Goal: Use online tool/utility: Utilize a website feature to perform a specific function

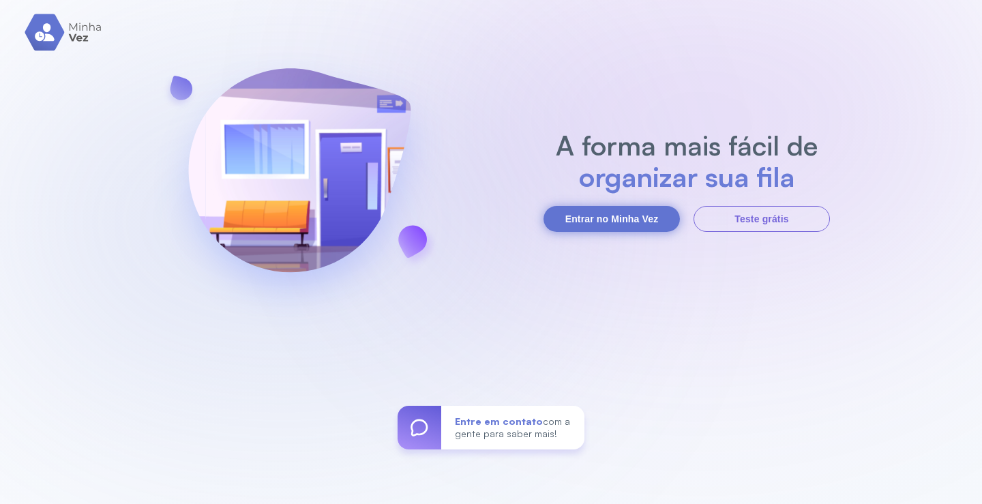
click at [618, 226] on button "Entrar no Minha Vez" at bounding box center [612, 219] width 136 height 26
click at [594, 218] on button "Entrar no Minha Vez" at bounding box center [612, 219] width 136 height 26
click at [618, 223] on button "Entrar no Minha Vez" at bounding box center [612, 219] width 136 height 26
click at [589, 220] on button "Entrar no Minha Vez" at bounding box center [612, 219] width 136 height 26
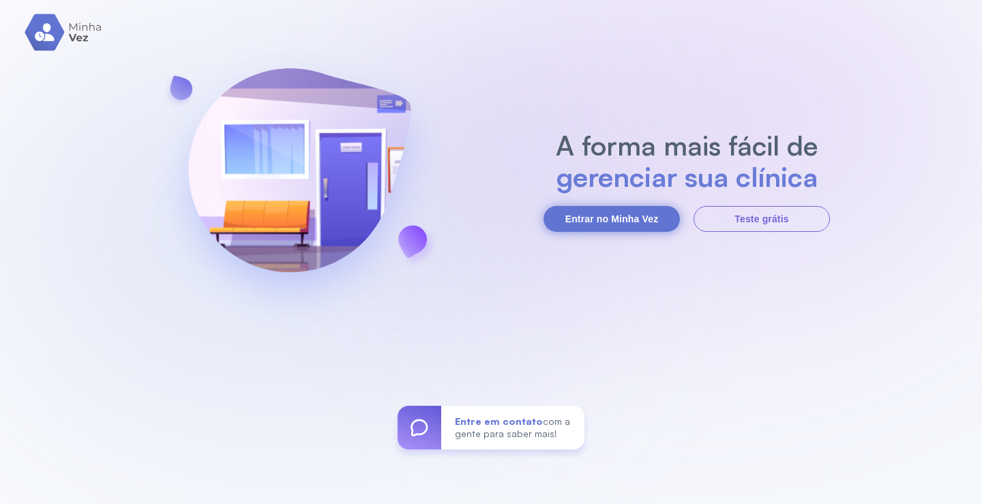
click at [597, 214] on button "Entrar no Minha Vez" at bounding box center [612, 219] width 136 height 26
click at [617, 221] on button "Entrar no Minha Vez" at bounding box center [612, 219] width 136 height 26
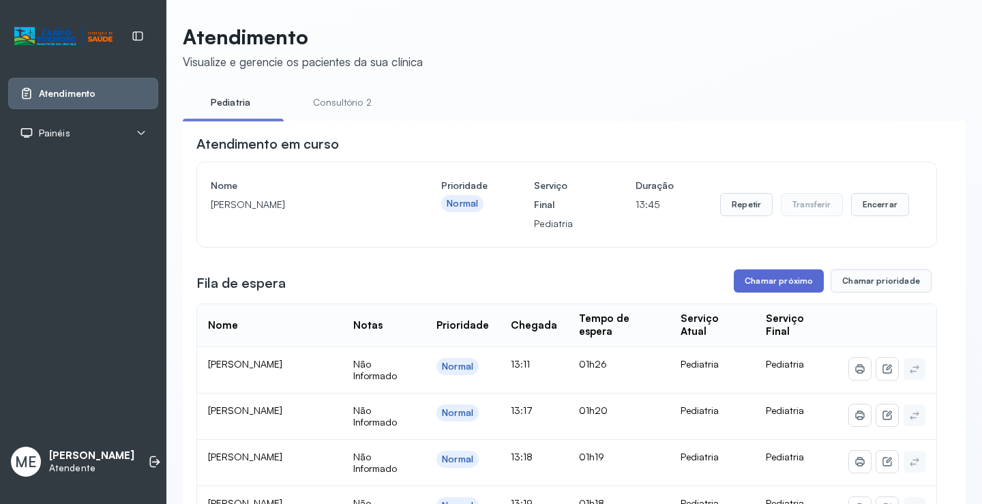
click at [779, 293] on button "Chamar próximo" at bounding box center [779, 280] width 90 height 23
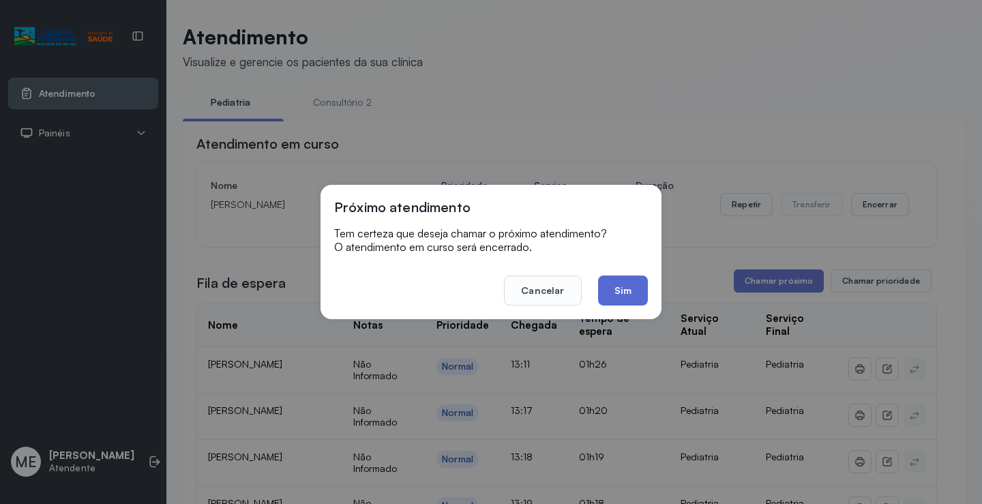
click at [636, 289] on button "Sim" at bounding box center [623, 291] width 50 height 30
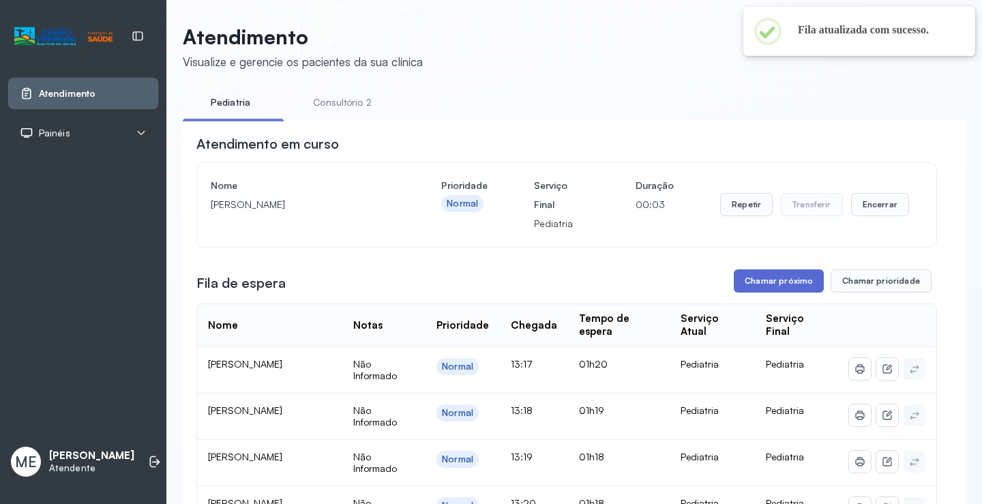
click at [804, 287] on button "Chamar próximo" at bounding box center [779, 280] width 90 height 23
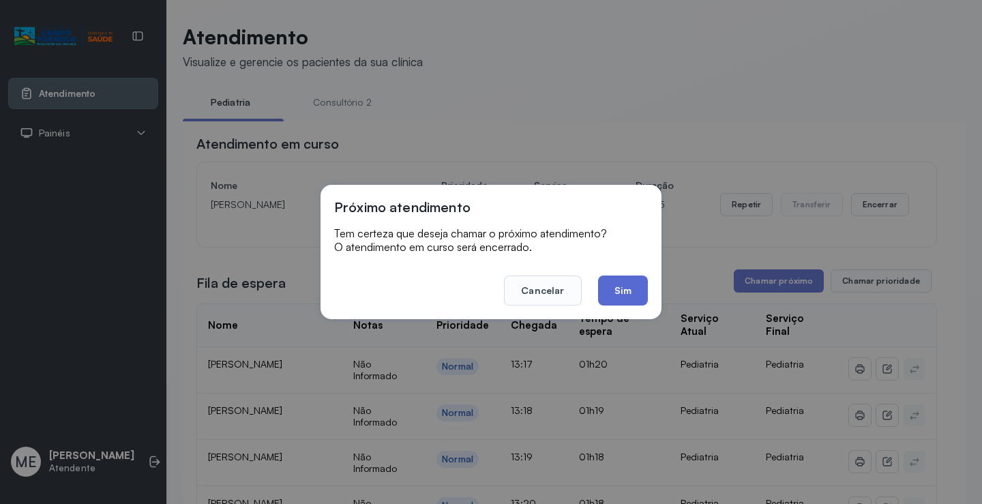
click at [611, 291] on button "Sim" at bounding box center [623, 291] width 50 height 30
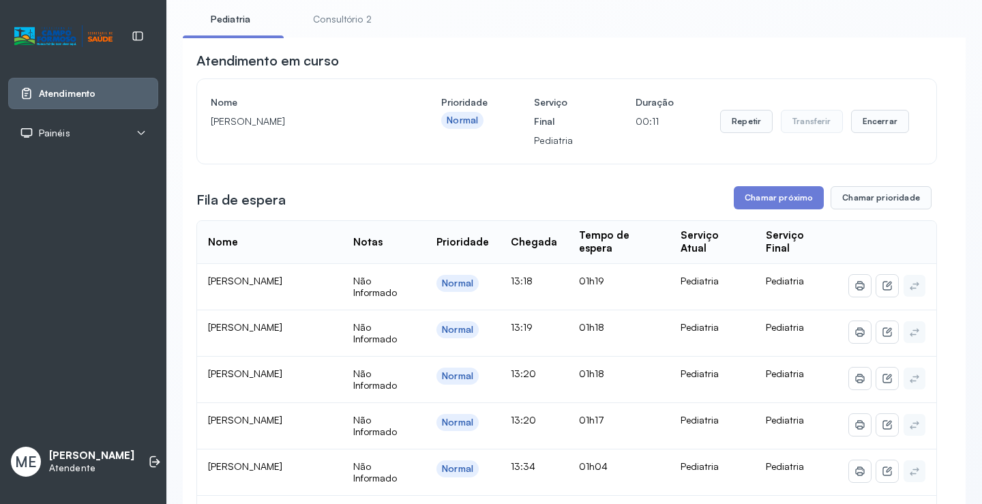
scroll to position [68, 0]
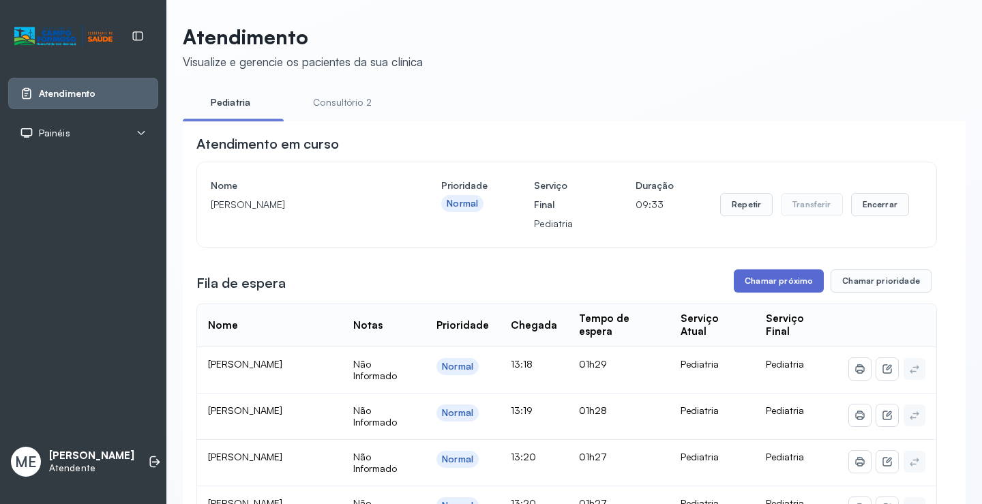
click at [750, 281] on button "Chamar próximo" at bounding box center [779, 280] width 90 height 23
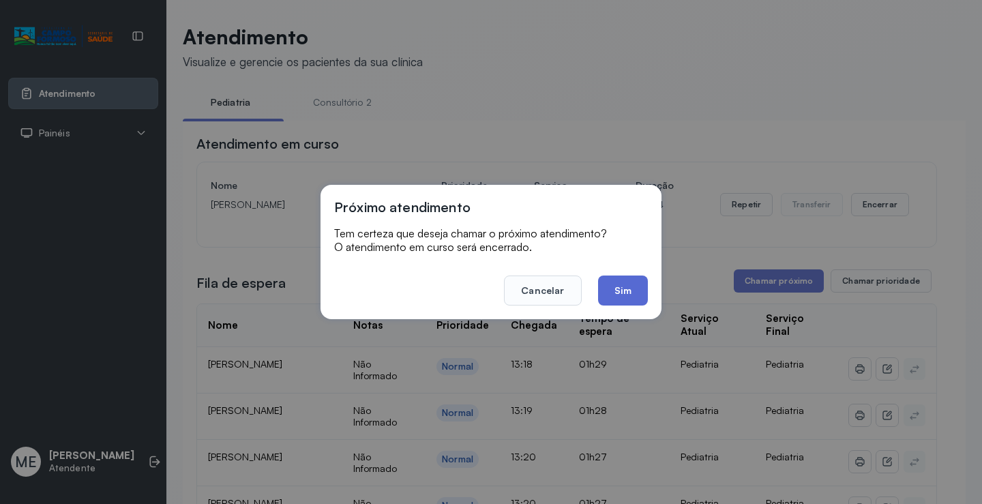
drag, startPoint x: 615, startPoint y: 287, endPoint x: 659, endPoint y: 265, distance: 49.4
click at [615, 286] on button "Sim" at bounding box center [623, 291] width 50 height 30
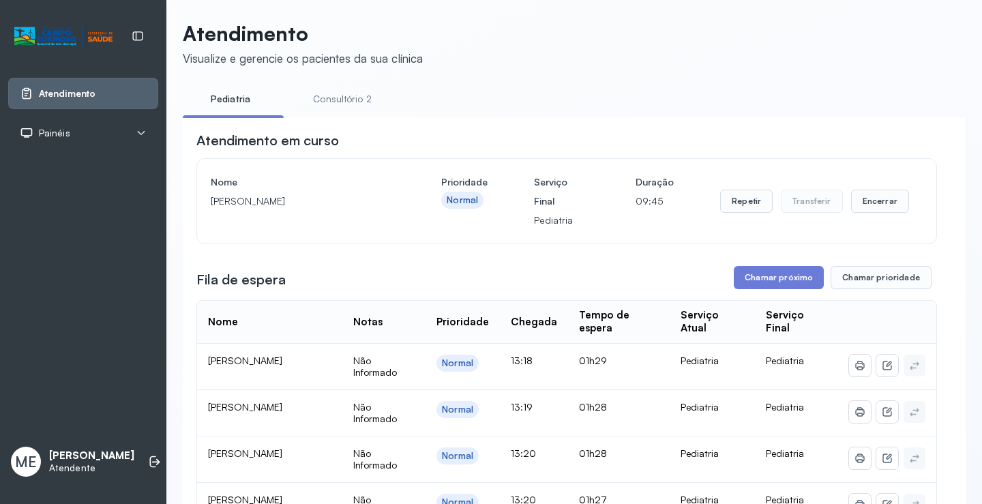
scroll to position [1, 0]
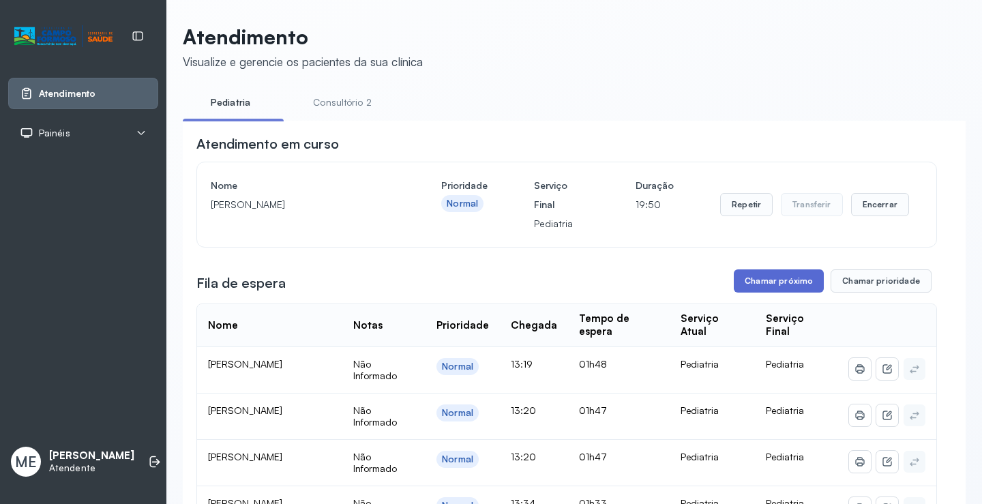
click at [743, 286] on button "Chamar próximo" at bounding box center [779, 280] width 90 height 23
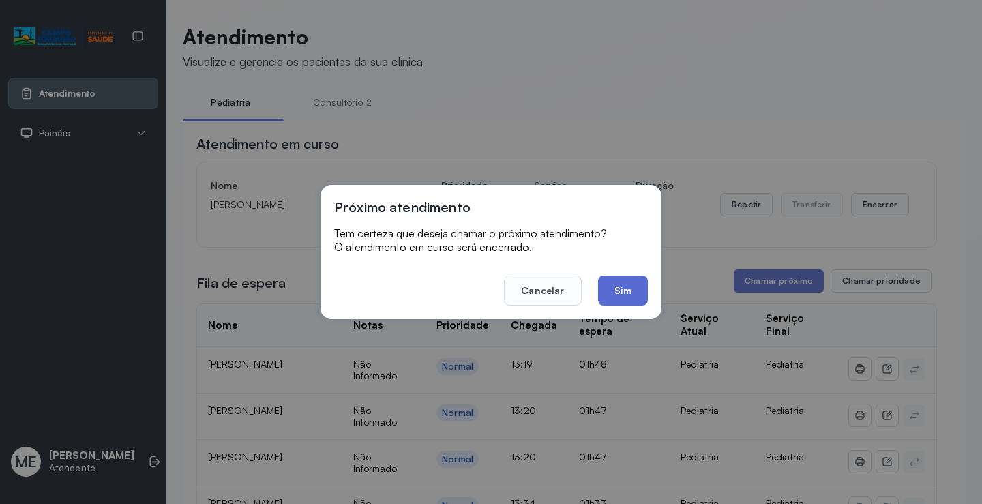
click at [621, 289] on button "Sim" at bounding box center [623, 291] width 50 height 30
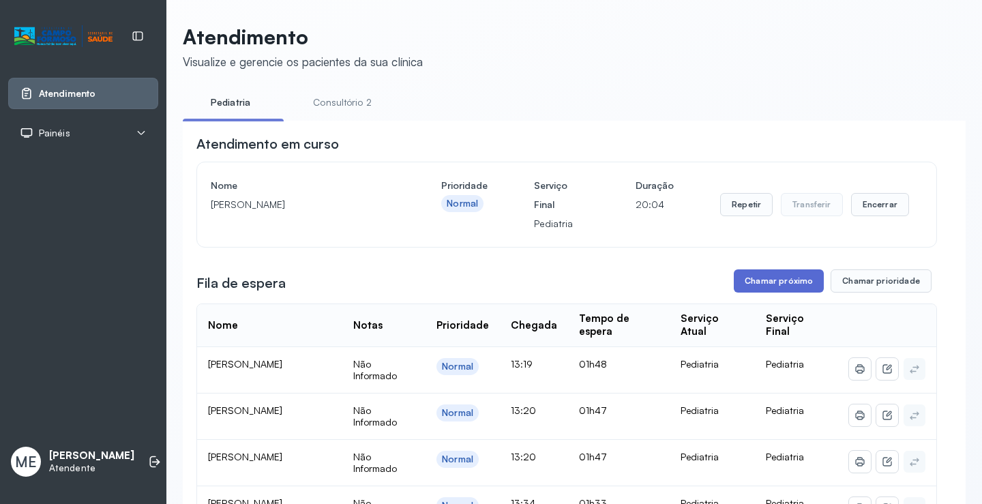
click at [755, 288] on button "Chamar próximo" at bounding box center [779, 280] width 90 height 23
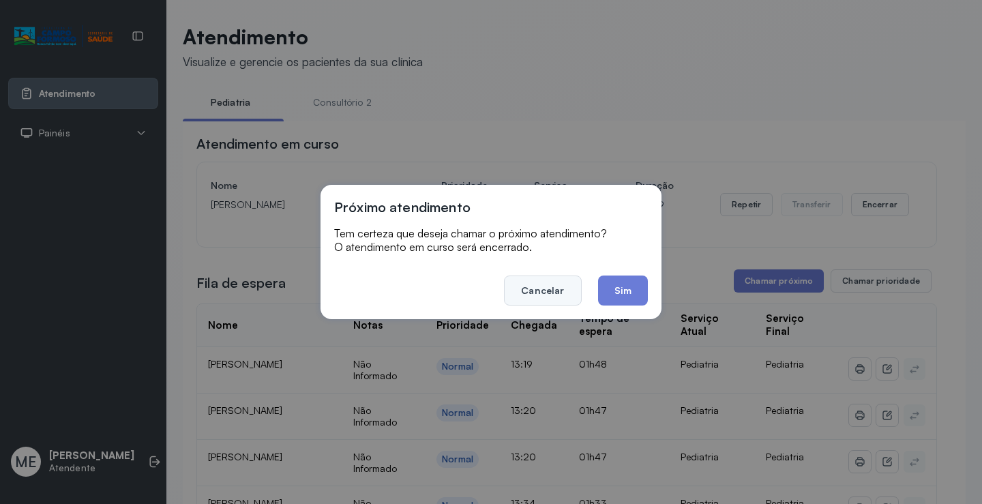
click at [531, 292] on button "Cancelar" at bounding box center [542, 291] width 77 height 30
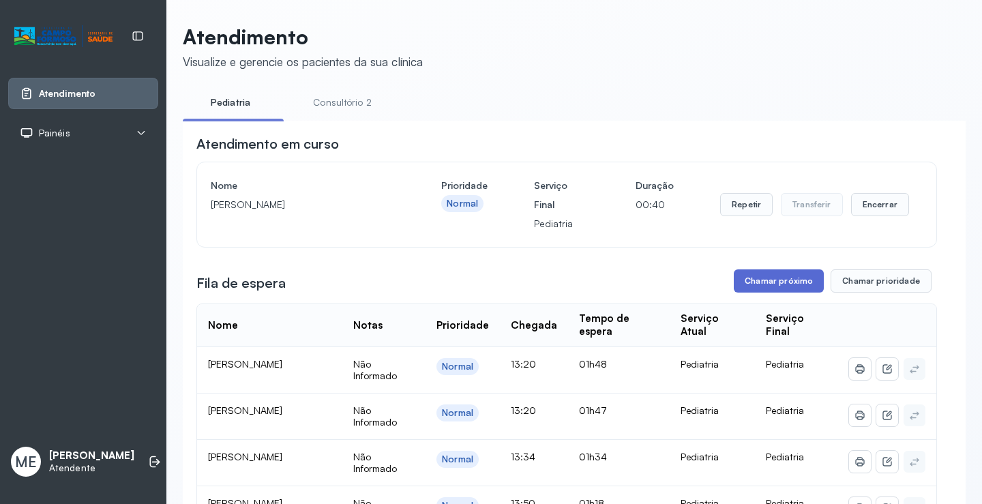
click at [768, 279] on button "Chamar próximo" at bounding box center [779, 280] width 90 height 23
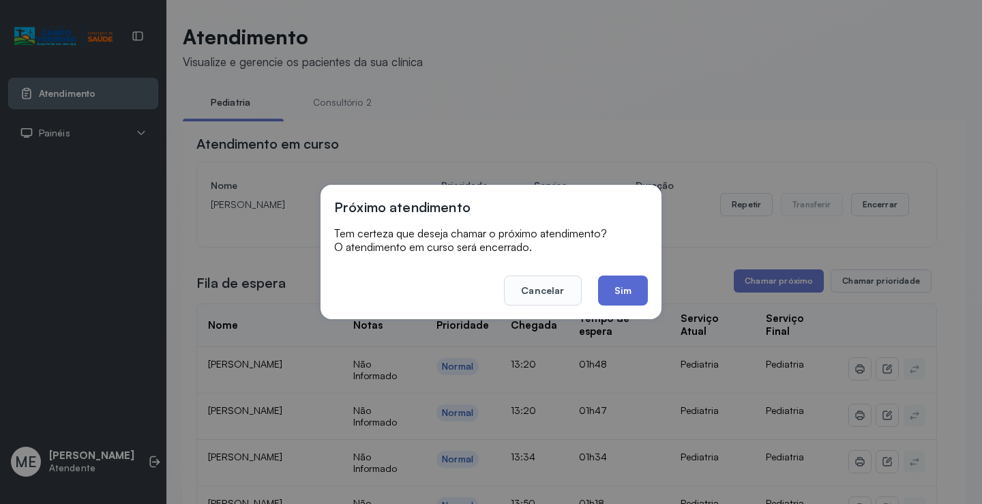
click at [630, 290] on button "Sim" at bounding box center [623, 291] width 50 height 30
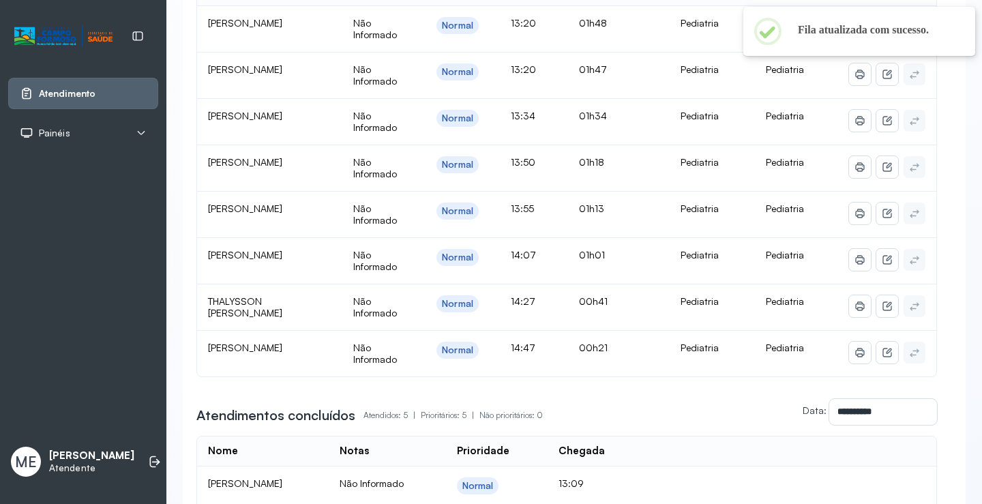
scroll to position [273, 0]
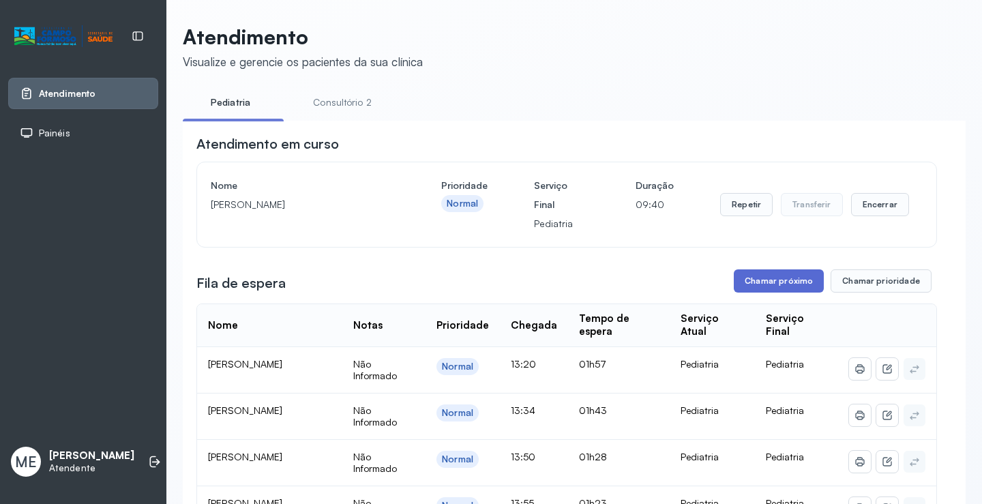
click at [769, 280] on button "Chamar próximo" at bounding box center [779, 280] width 90 height 23
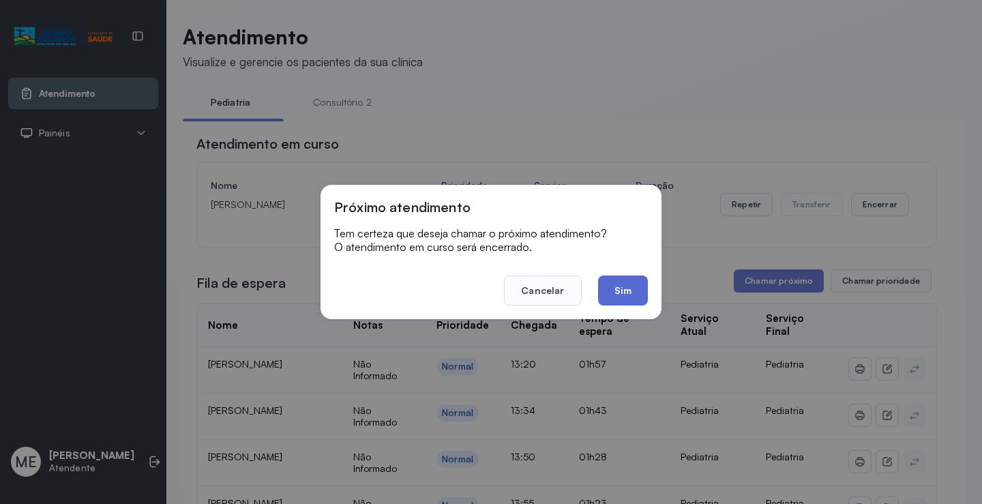
click at [630, 289] on button "Sim" at bounding box center [623, 291] width 50 height 30
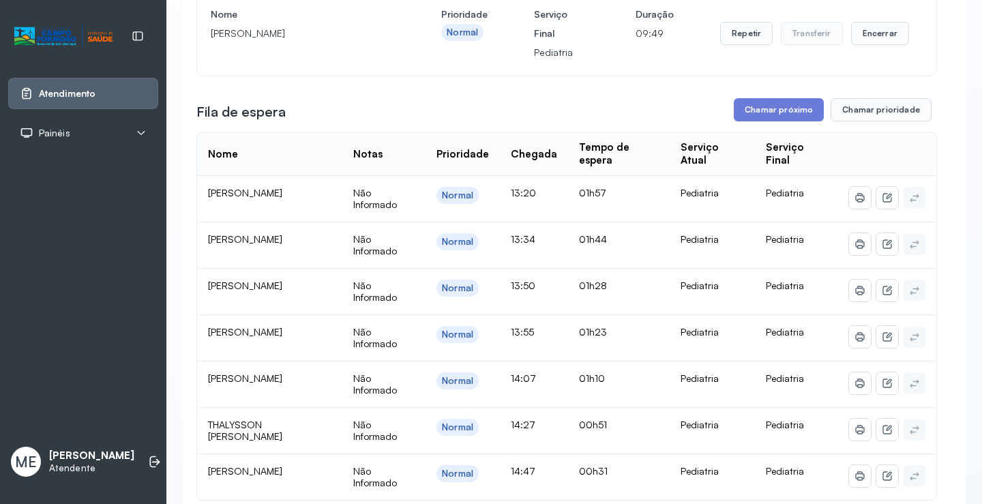
scroll to position [68, 0]
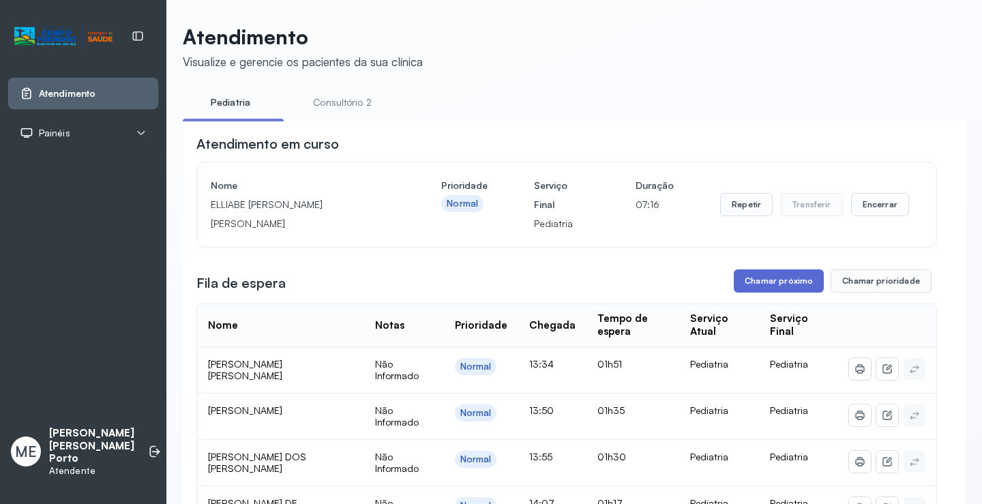
click at [804, 280] on button "Chamar próximo" at bounding box center [779, 280] width 90 height 23
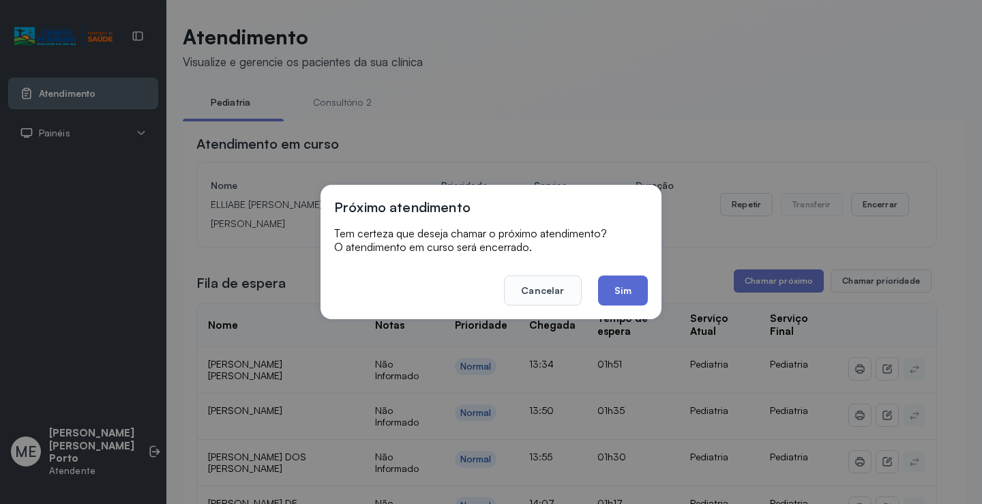
click at [621, 297] on button "Sim" at bounding box center [623, 291] width 50 height 30
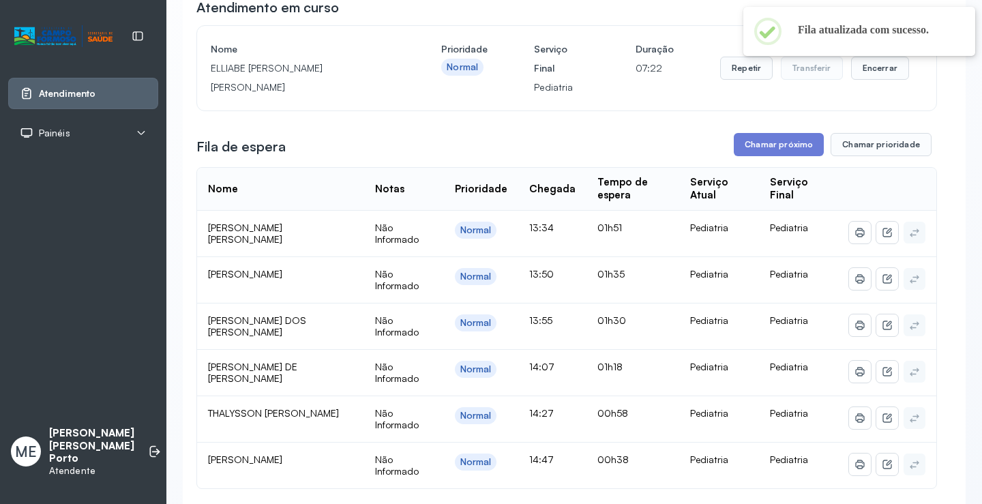
scroll to position [205, 0]
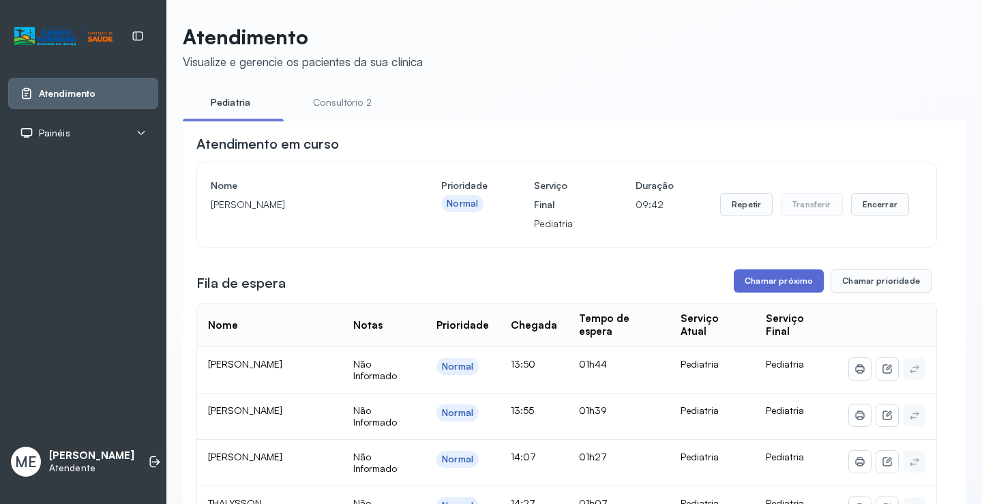
click at [749, 284] on button "Chamar próximo" at bounding box center [779, 280] width 90 height 23
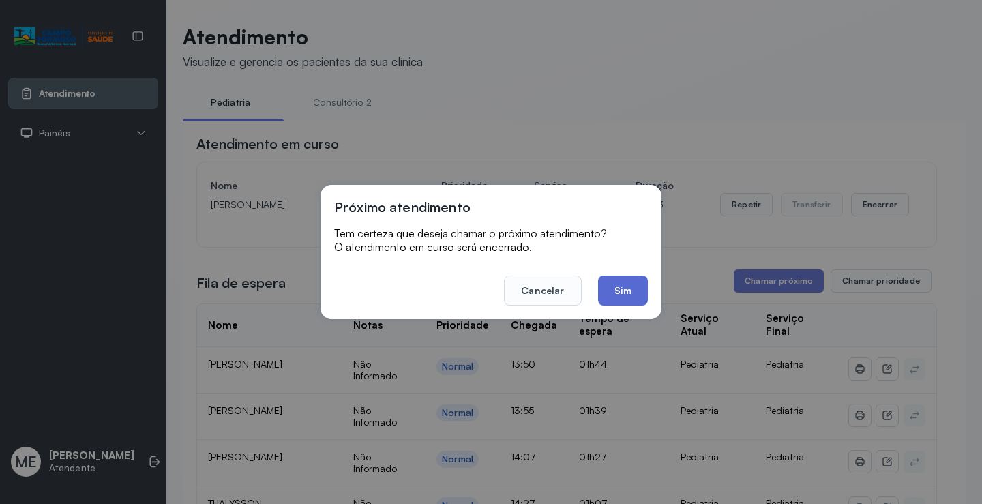
click at [628, 288] on button "Sim" at bounding box center [623, 291] width 50 height 30
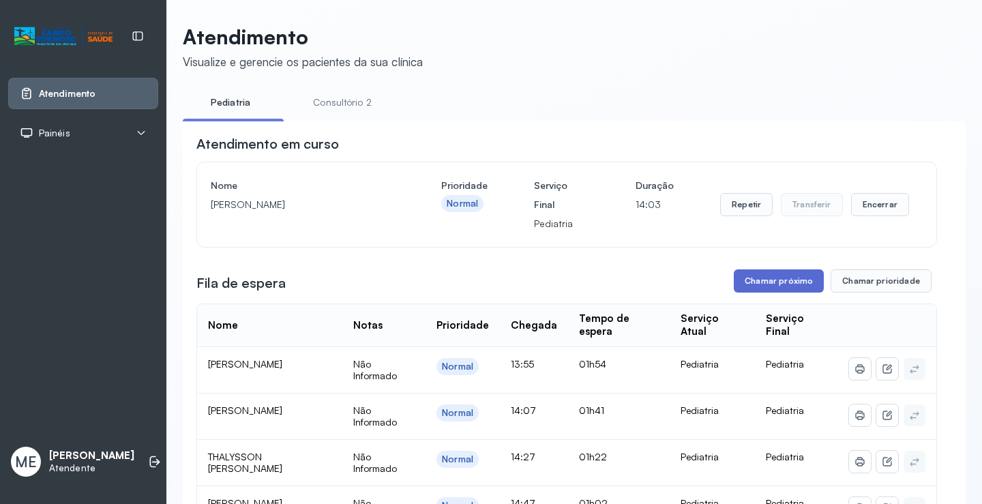
click at [745, 284] on button "Chamar próximo" at bounding box center [779, 280] width 90 height 23
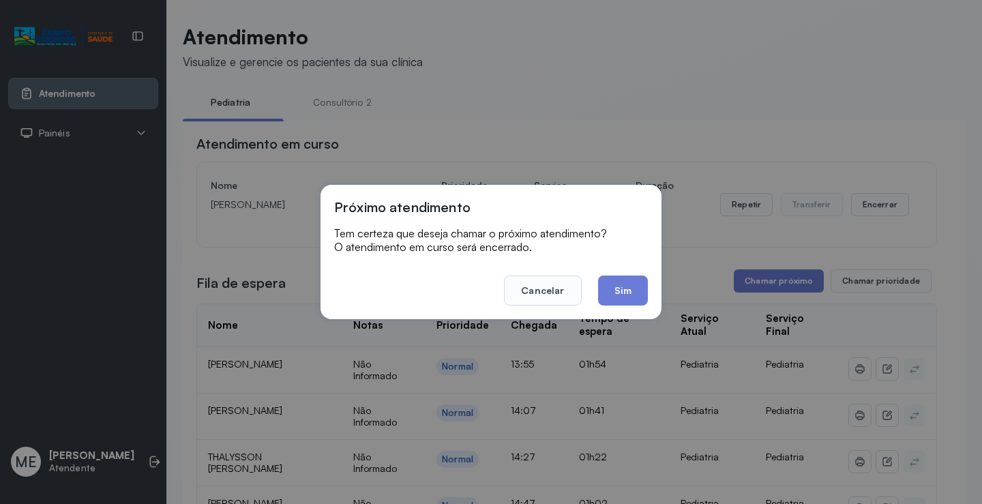
drag, startPoint x: 602, startPoint y: 296, endPoint x: 632, endPoint y: 289, distance: 30.9
click at [602, 297] on button "Sim" at bounding box center [623, 291] width 50 height 30
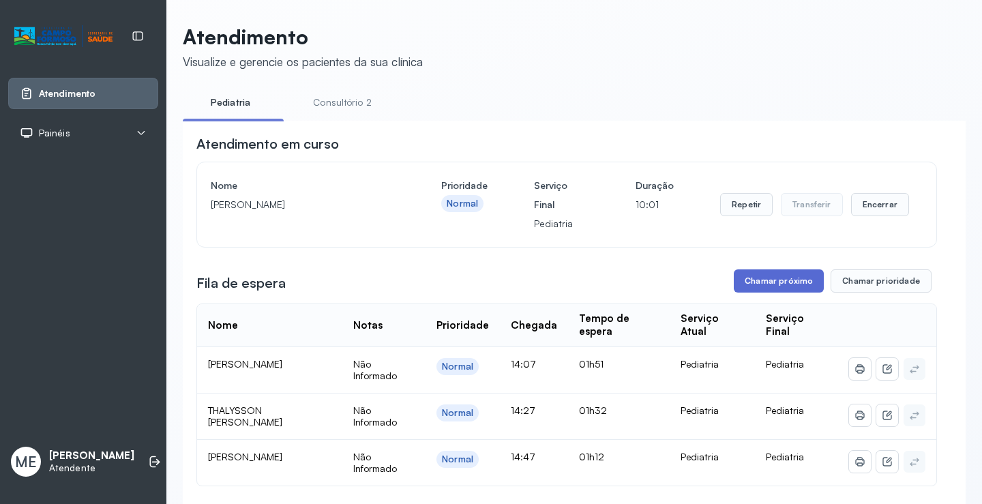
click at [774, 282] on button "Chamar próximo" at bounding box center [779, 280] width 90 height 23
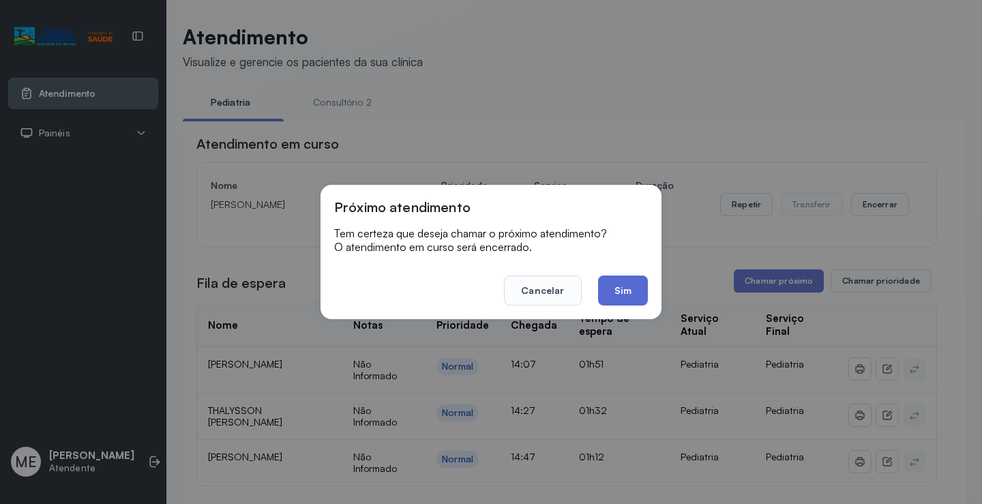
click at [616, 295] on button "Sim" at bounding box center [623, 291] width 50 height 30
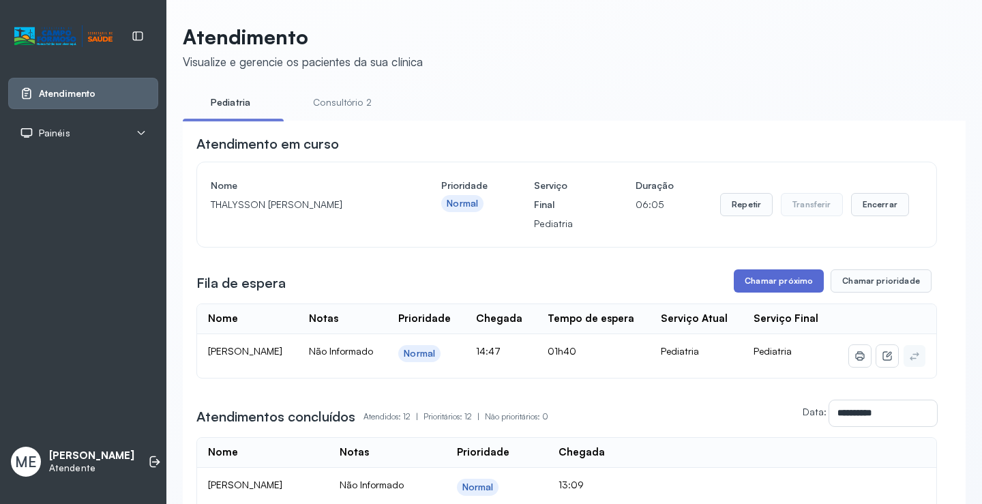
click at [778, 291] on button "Chamar próximo" at bounding box center [779, 280] width 90 height 23
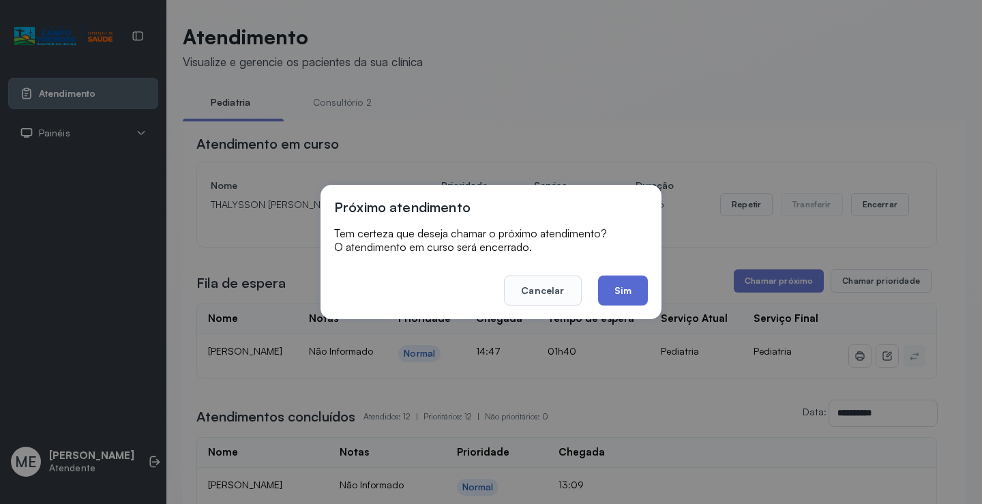
drag, startPoint x: 608, startPoint y: 294, endPoint x: 527, endPoint y: 220, distance: 110.1
click at [607, 293] on button "Sim" at bounding box center [623, 291] width 50 height 30
